Goal: Information Seeking & Learning: Learn about a topic

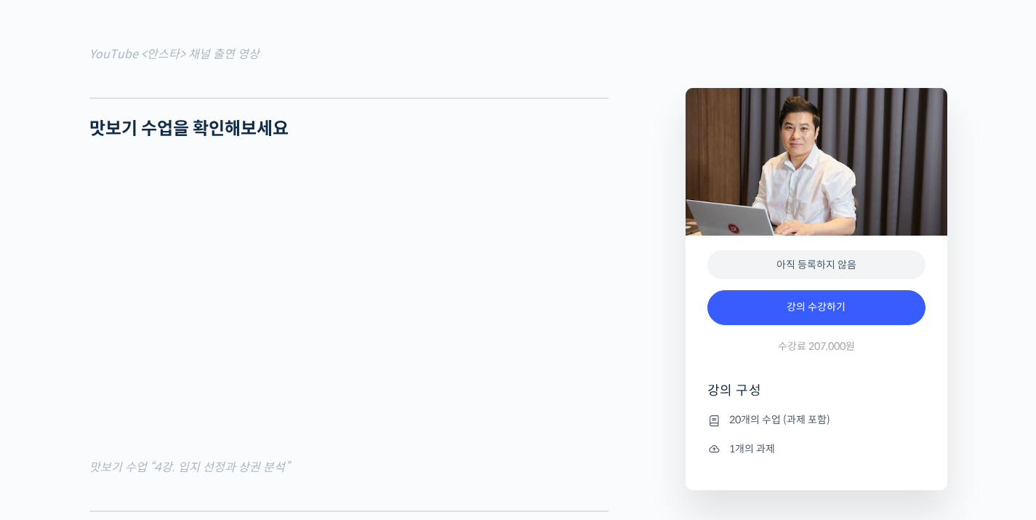
scroll to position [1074, 0]
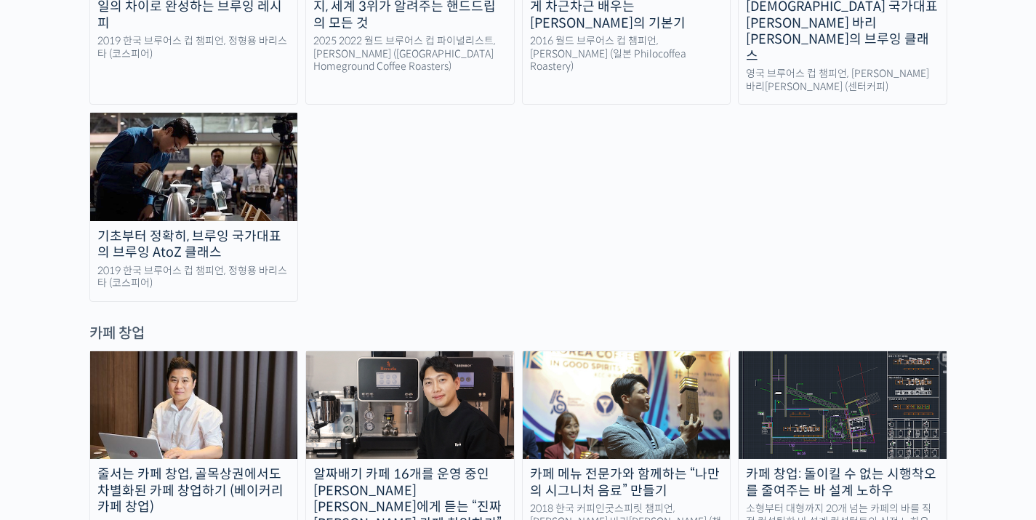
click at [474, 351] on img at bounding box center [410, 405] width 208 height 108
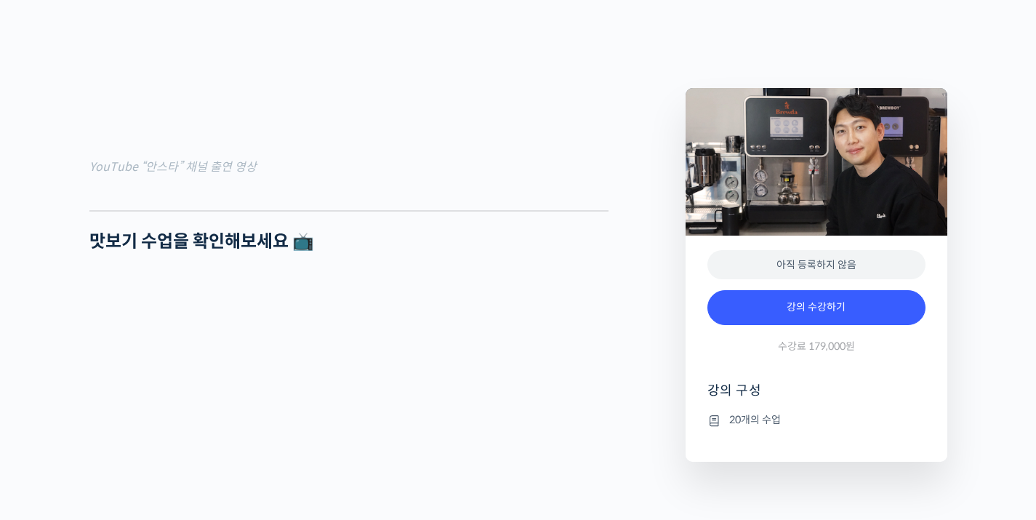
scroll to position [1575, 0]
